Goal: Task Accomplishment & Management: Use online tool/utility

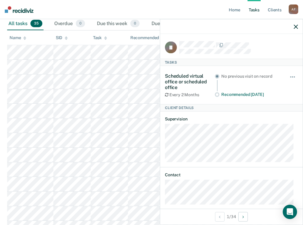
click at [297, 27] on icon "button" at bounding box center [296, 26] width 4 height 4
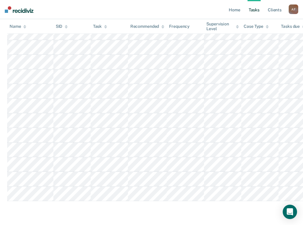
scroll to position [548, 0]
